Goal: Navigation & Orientation: Find specific page/section

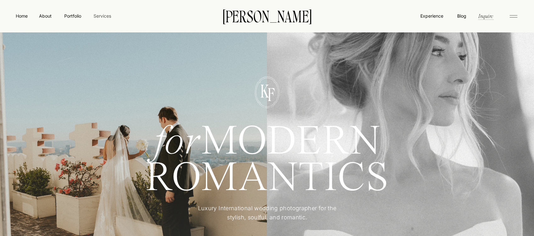
click at [110, 18] on nav "Services" at bounding box center [102, 16] width 19 height 7
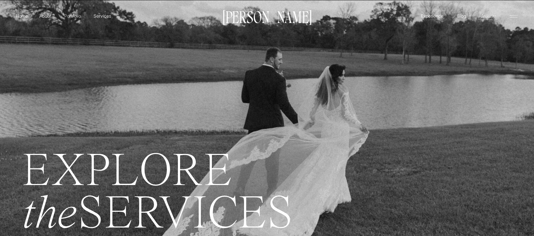
click at [69, 16] on p "Portfolio" at bounding box center [72, 16] width 22 height 7
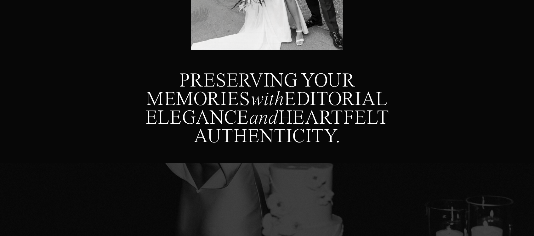
scroll to position [244, 0]
